Goal: Information Seeking & Learning: Learn about a topic

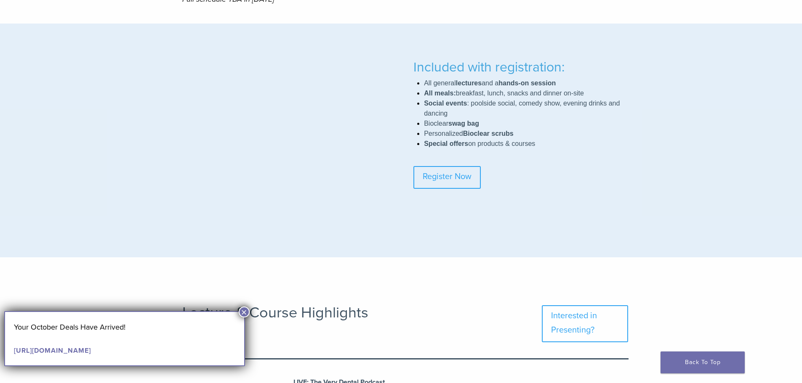
scroll to position [757, 0]
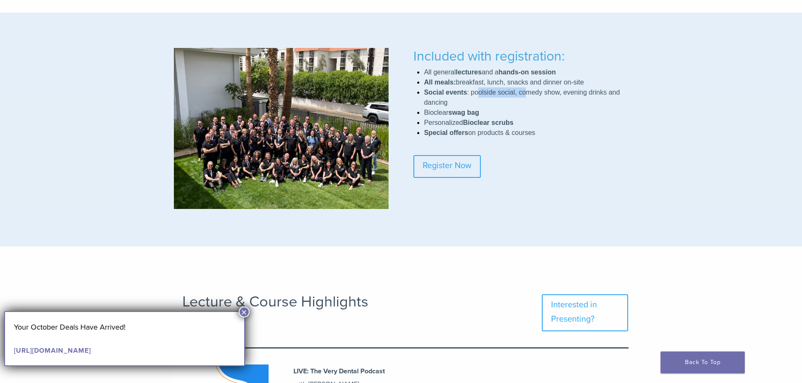
drag, startPoint x: 476, startPoint y: 93, endPoint x: 526, endPoint y: 97, distance: 49.9
click at [526, 97] on li "Social events : poolside social, comedy show, evening drinks and dancing" at bounding box center [526, 98] width 204 height 20
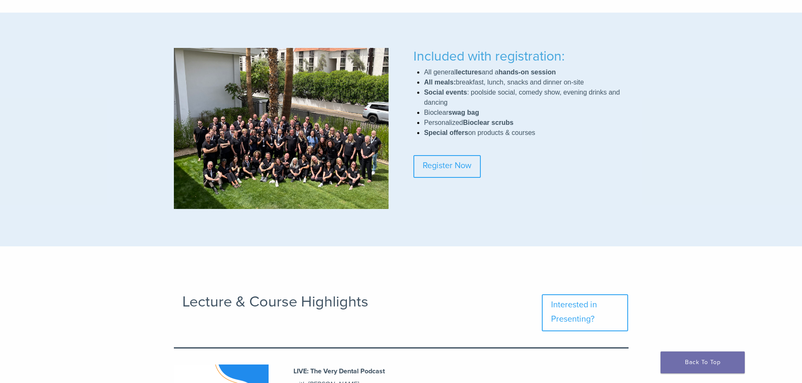
click at [538, 96] on span "Social events : poolside social, comedy show, evening drinks and dancing" at bounding box center [522, 97] width 196 height 17
drag, startPoint x: 525, startPoint y: 95, endPoint x: 560, endPoint y: 94, distance: 34.5
click at [560, 94] on span "Social events : poolside social, comedy show, evening drinks and dancing" at bounding box center [522, 97] width 196 height 17
drag, startPoint x: 429, startPoint y: 102, endPoint x: 446, endPoint y: 102, distance: 17.3
click at [446, 102] on span "Social events : poolside social, comedy show, evening drinks and dancing" at bounding box center [522, 97] width 196 height 17
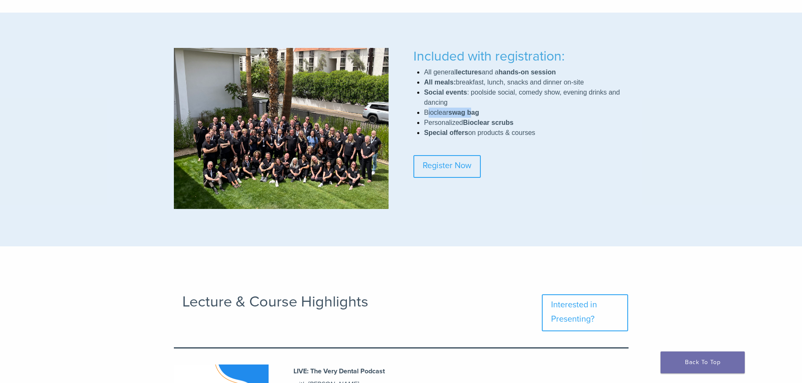
drag, startPoint x: 428, startPoint y: 114, endPoint x: 473, endPoint y: 114, distance: 45.0
click at [473, 114] on span "Bioclear swag bag" at bounding box center [451, 112] width 55 height 7
drag, startPoint x: 432, startPoint y: 124, endPoint x: 482, endPoint y: 124, distance: 50.1
click at [492, 121] on span "Personalized Bioclear scrubs" at bounding box center [469, 122] width 90 height 7
drag, startPoint x: 425, startPoint y: 133, endPoint x: 512, endPoint y: 130, distance: 87.5
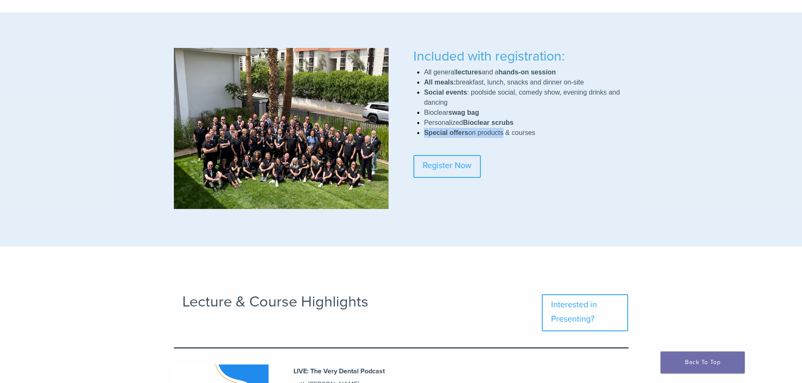
click at [506, 130] on span "Special offers on products & courses" at bounding box center [479, 132] width 111 height 7
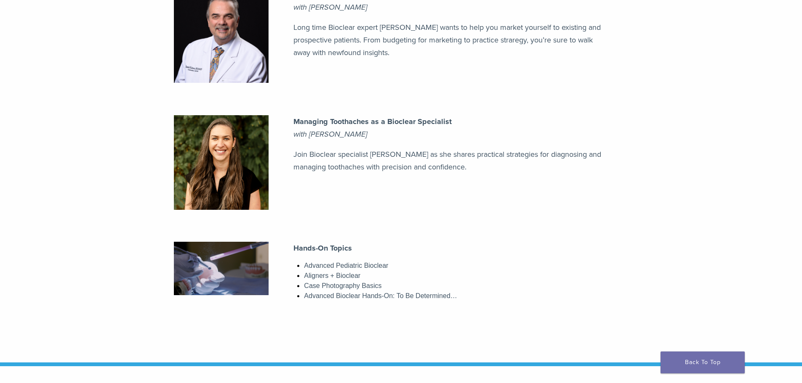
scroll to position [840, 0]
